Goal: Transaction & Acquisition: Book appointment/travel/reservation

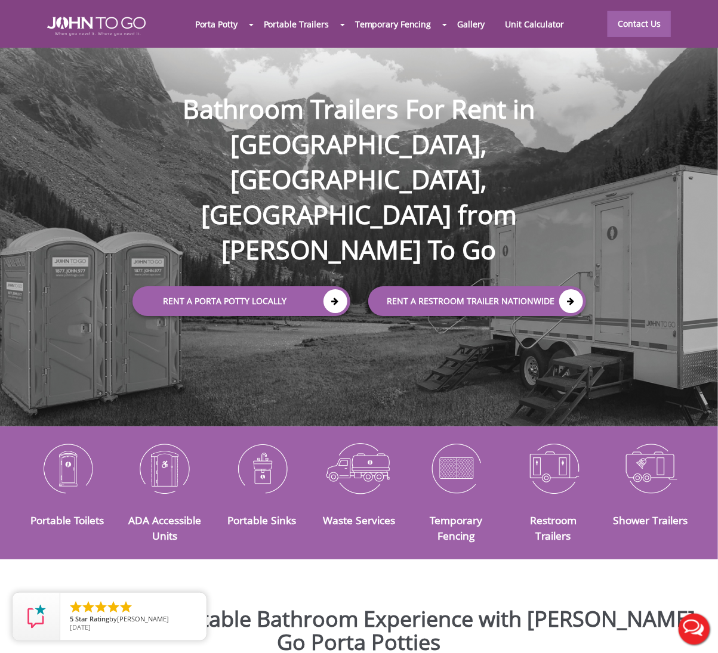
click at [306, 230] on div at bounding box center [359, 326] width 718 height 653
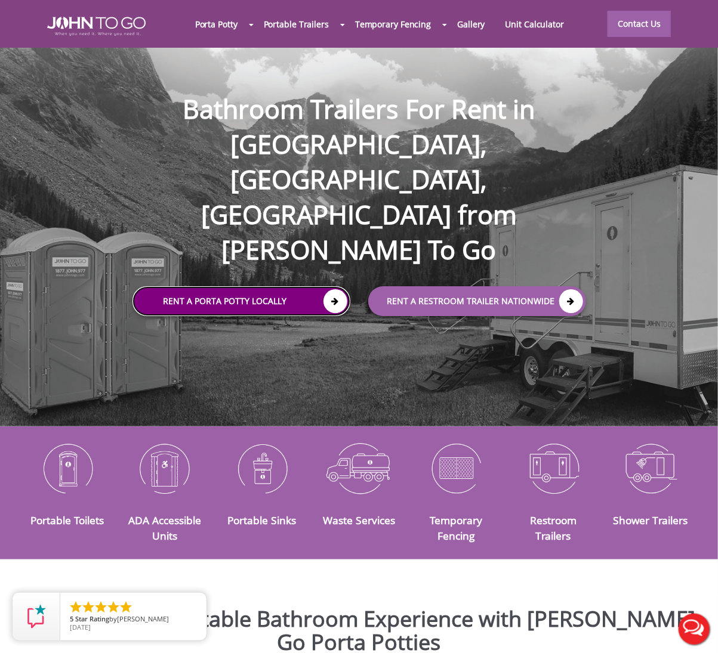
click at [323, 287] on link "Rent a Porta Potty Locally" at bounding box center [241, 302] width 218 height 30
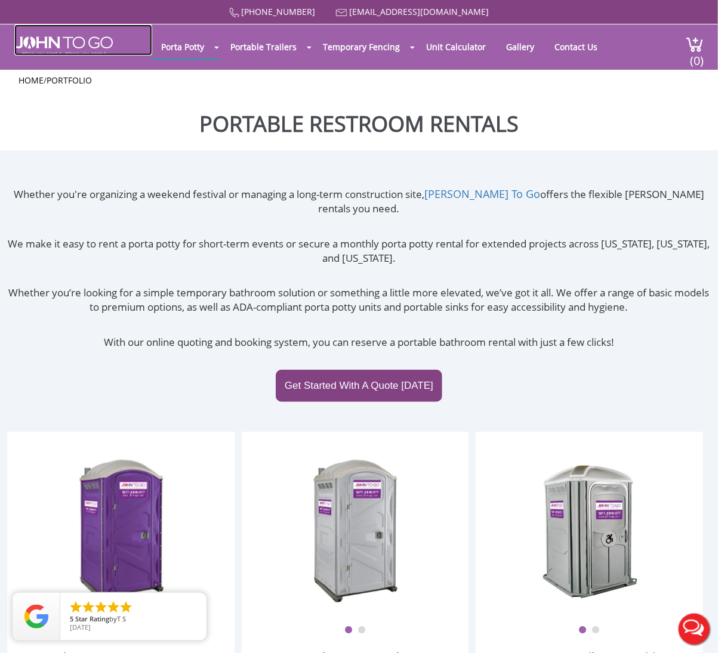
click at [60, 49] on img at bounding box center [63, 45] width 98 height 19
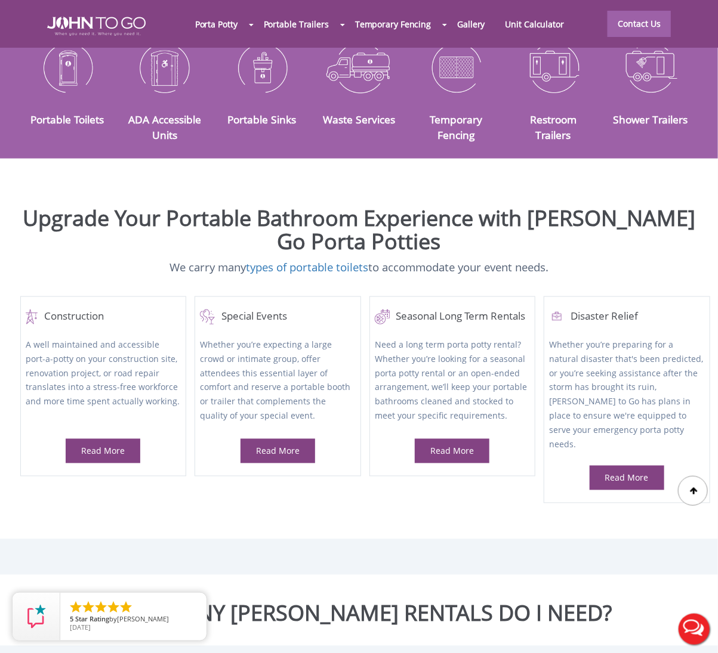
scroll to position [477, 0]
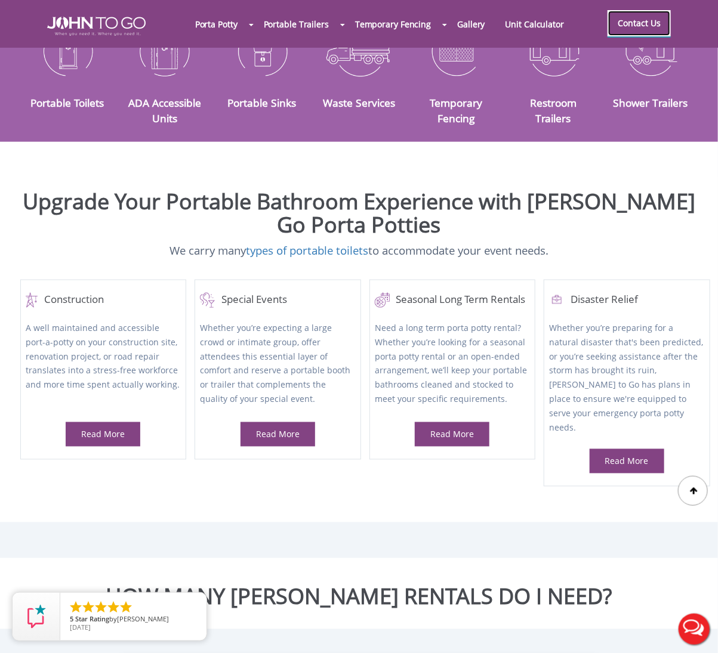
click at [640, 10] on link "Contact Us" at bounding box center [638, 23] width 63 height 26
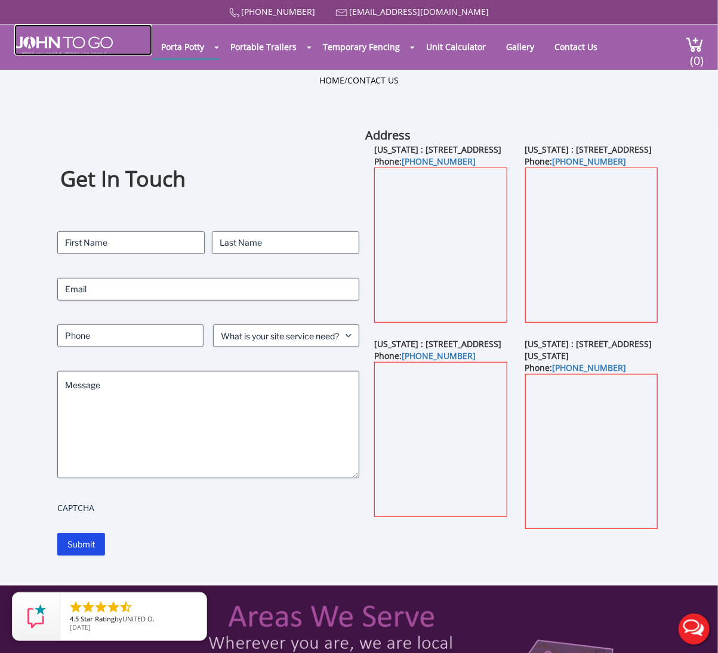
click at [78, 44] on img at bounding box center [63, 45] width 98 height 19
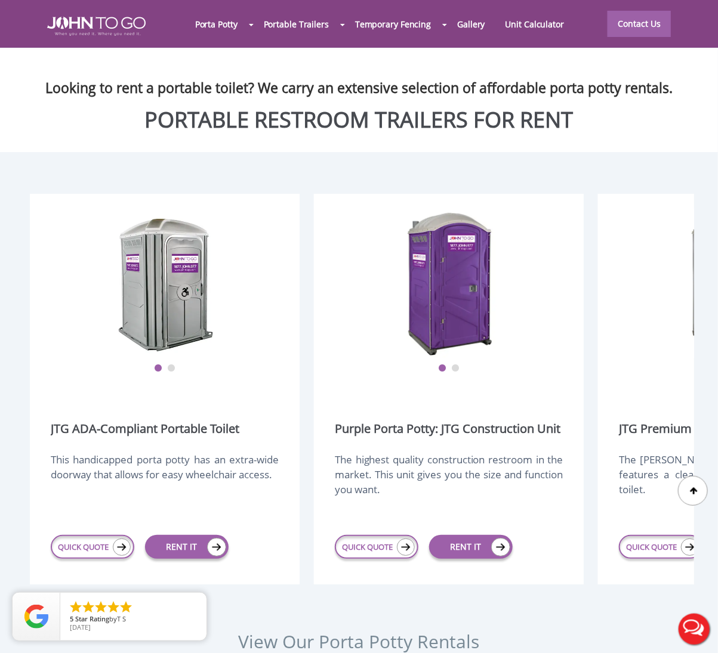
scroll to position [1551, 0]
